Goal: Information Seeking & Learning: Learn about a topic

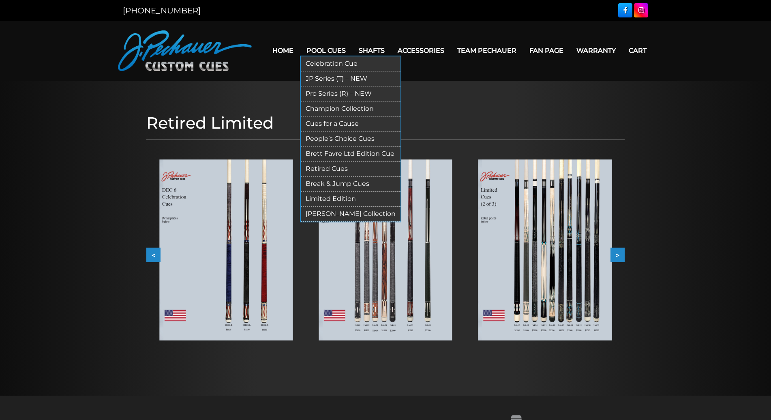
click at [346, 93] on link "Pro Series (R) – NEW" at bounding box center [351, 93] width 100 height 15
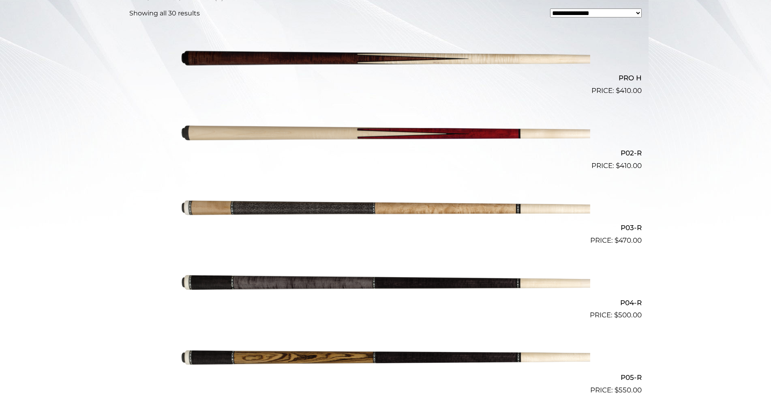
scroll to position [369, 0]
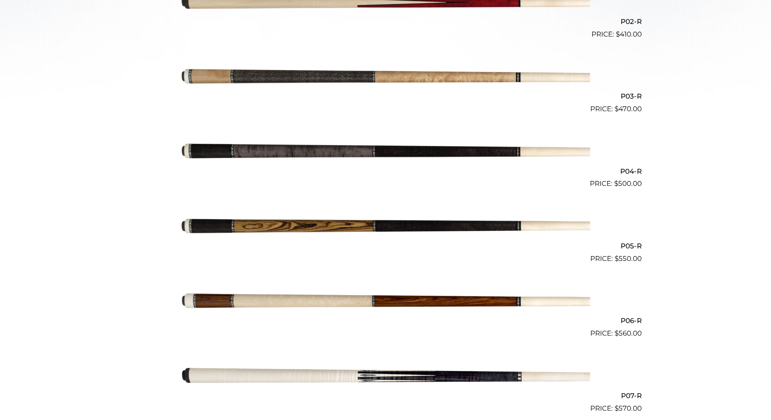
click at [328, 218] on img at bounding box center [385, 226] width 409 height 68
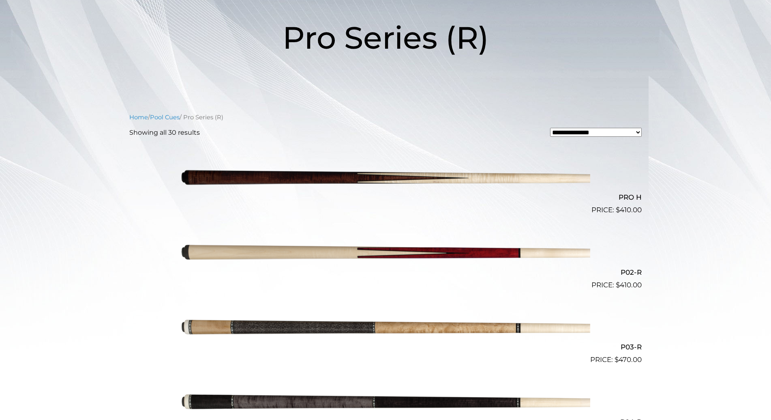
scroll to position [0, 0]
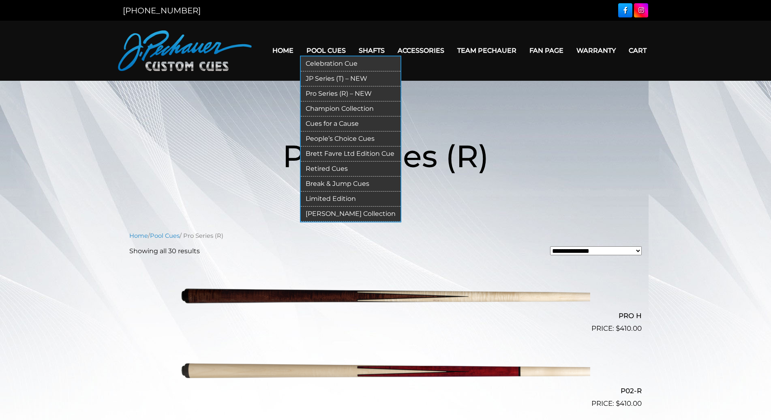
click at [355, 92] on link "Pro Series (R) – NEW" at bounding box center [351, 93] width 100 height 15
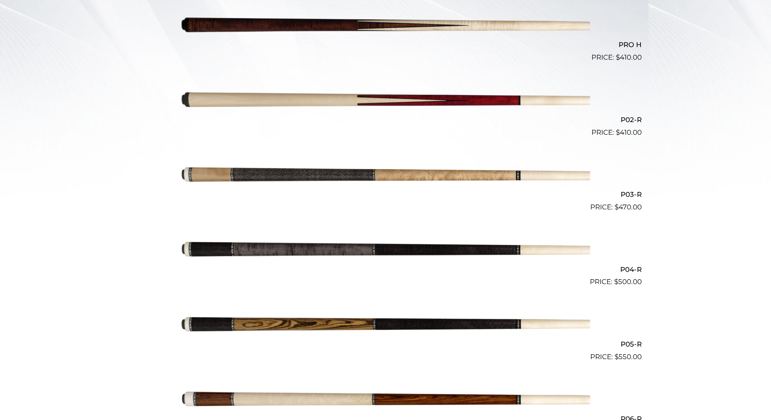
scroll to position [272, 0]
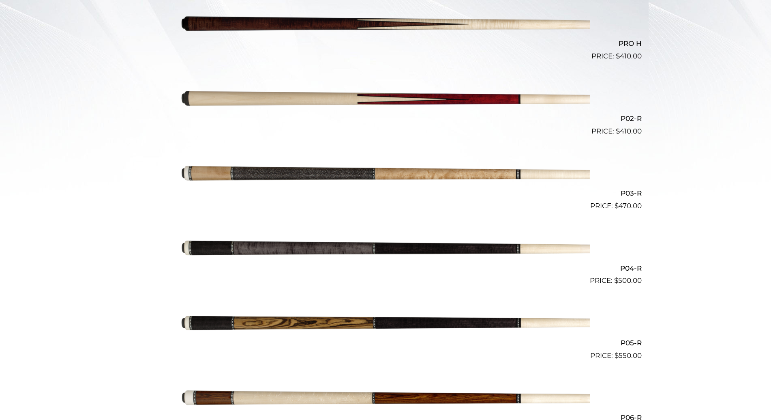
click at [307, 27] on img at bounding box center [385, 24] width 409 height 68
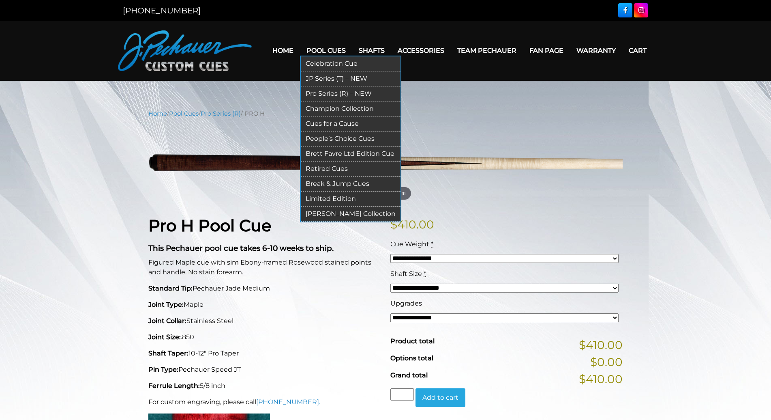
click at [330, 76] on link "JP Series (T) – NEW" at bounding box center [351, 78] width 100 height 15
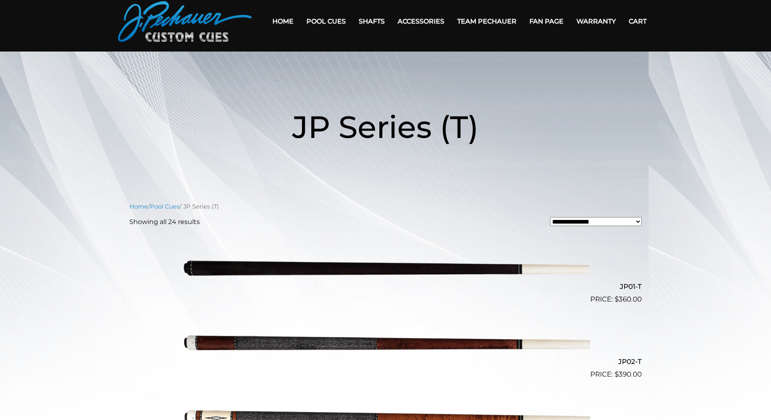
scroll to position [34, 0]
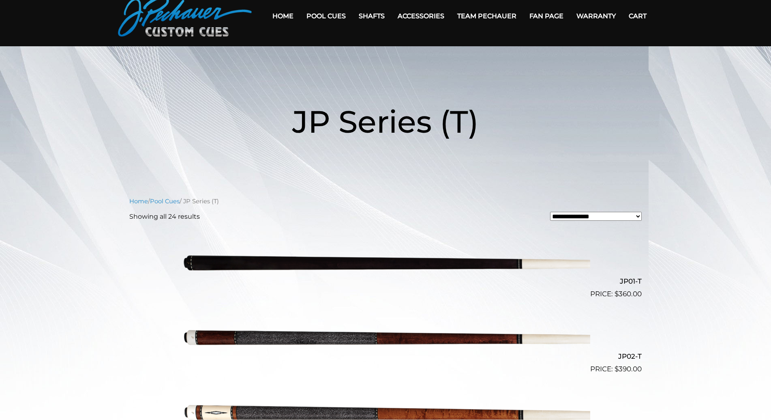
click at [356, 263] on img at bounding box center [385, 262] width 409 height 68
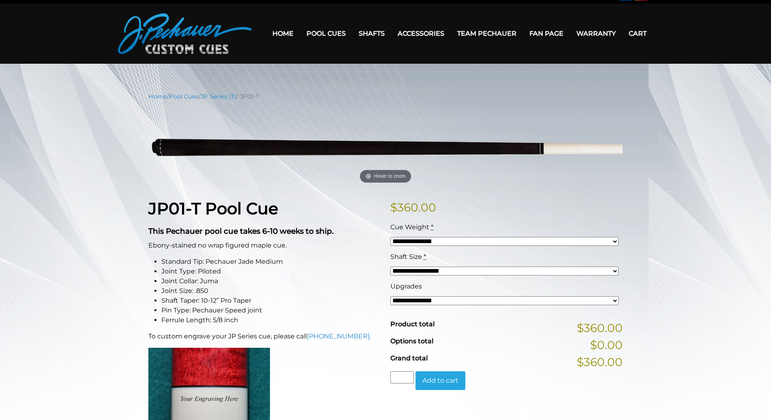
scroll to position [18, 0]
